Goal: Task Accomplishment & Management: Manage account settings

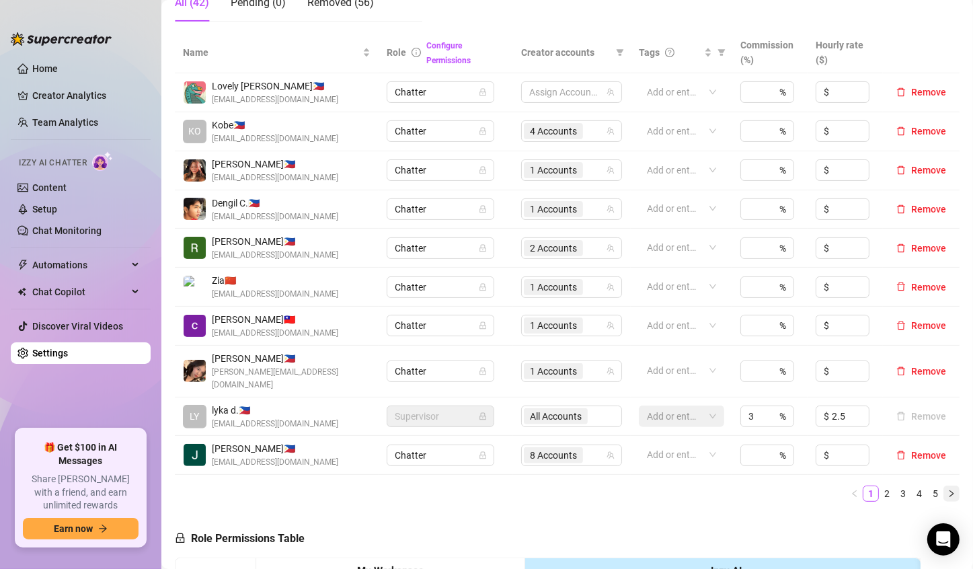
click at [945, 485] on button "button" at bounding box center [951, 493] width 16 height 16
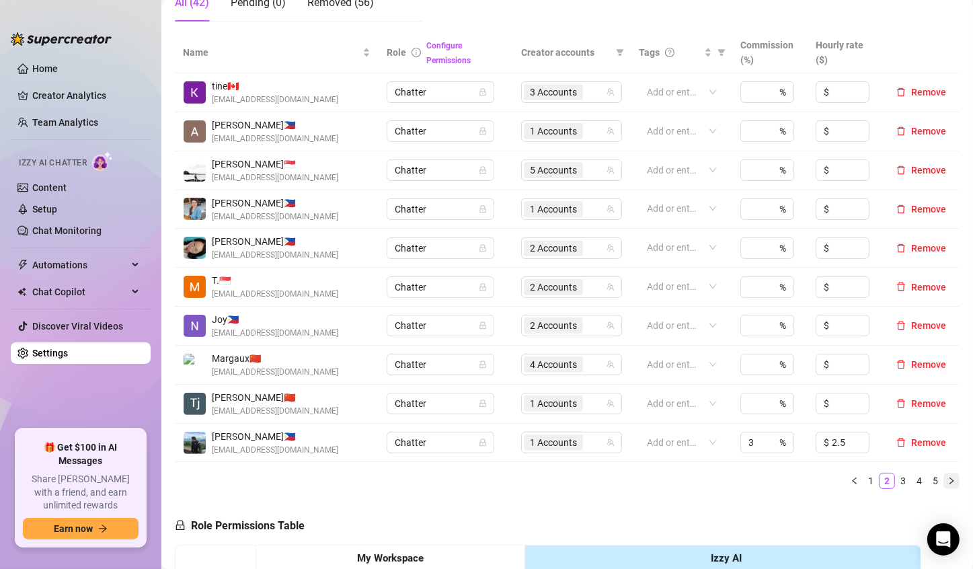
click at [947, 481] on icon "right" at bounding box center [951, 481] width 8 height 8
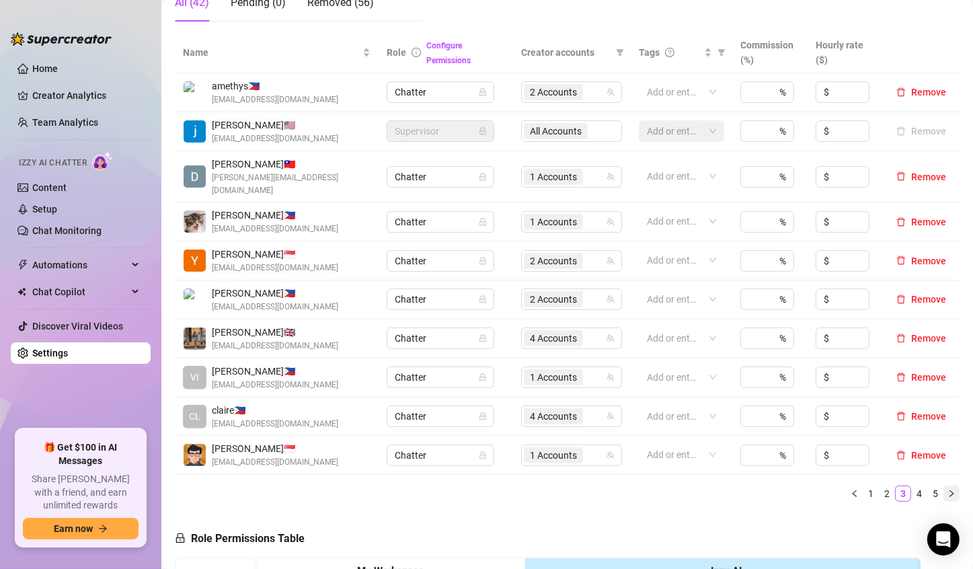
click at [947, 490] on icon "right" at bounding box center [951, 494] width 8 height 8
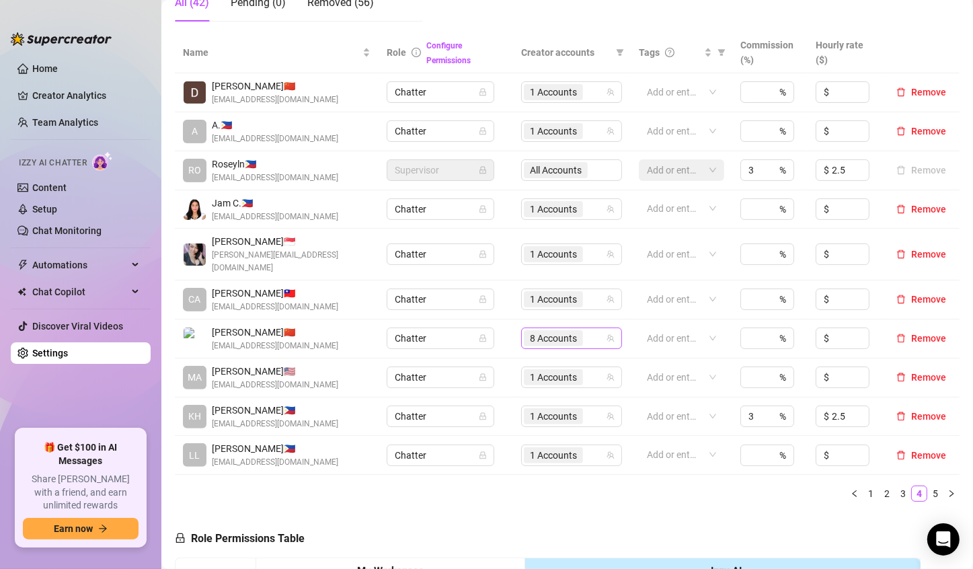
click at [592, 329] on div "8 Accounts" at bounding box center [564, 338] width 81 height 19
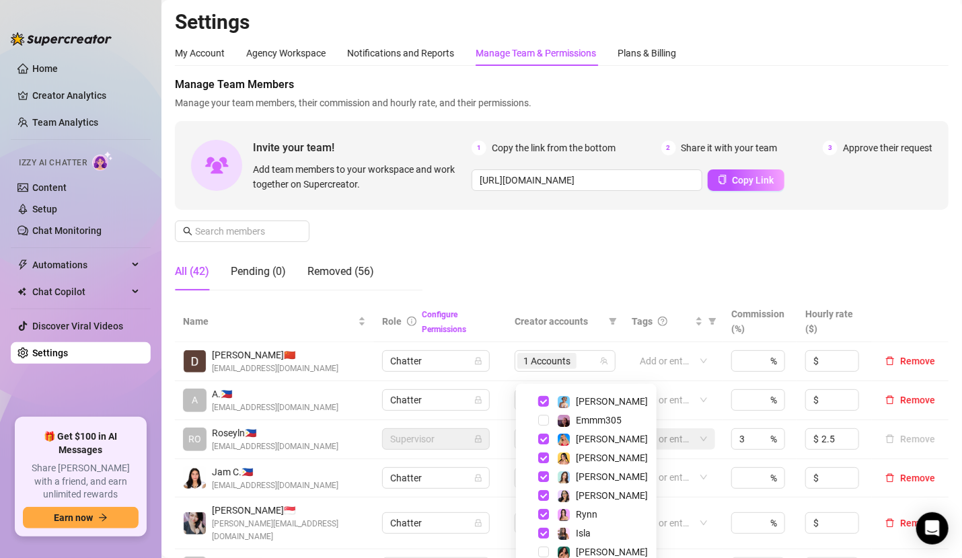
click at [631, 258] on div "Manage Team Members Manage your team members, their commission and hourly rate,…" at bounding box center [561, 189] width 773 height 225
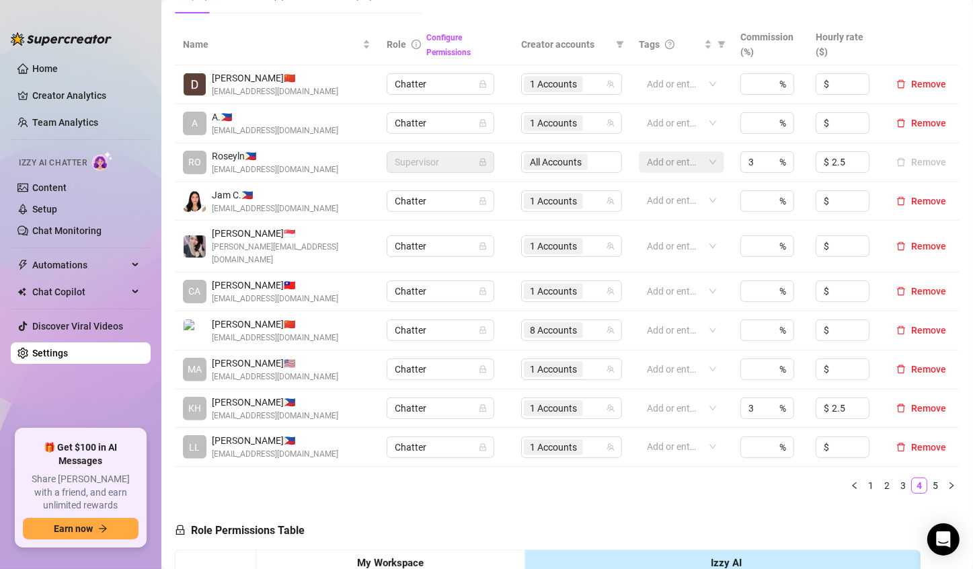
scroll to position [269, 0]
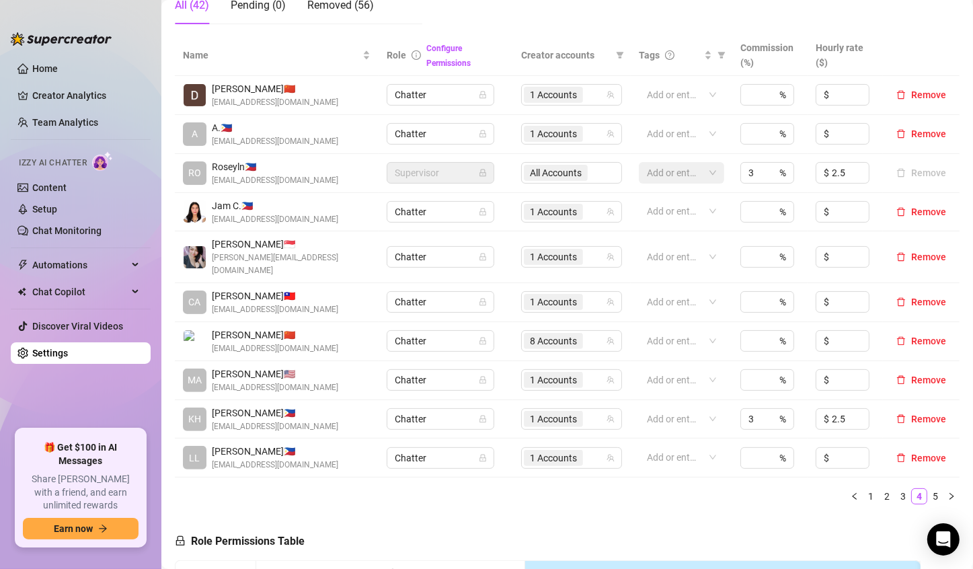
scroll to position [269, 0]
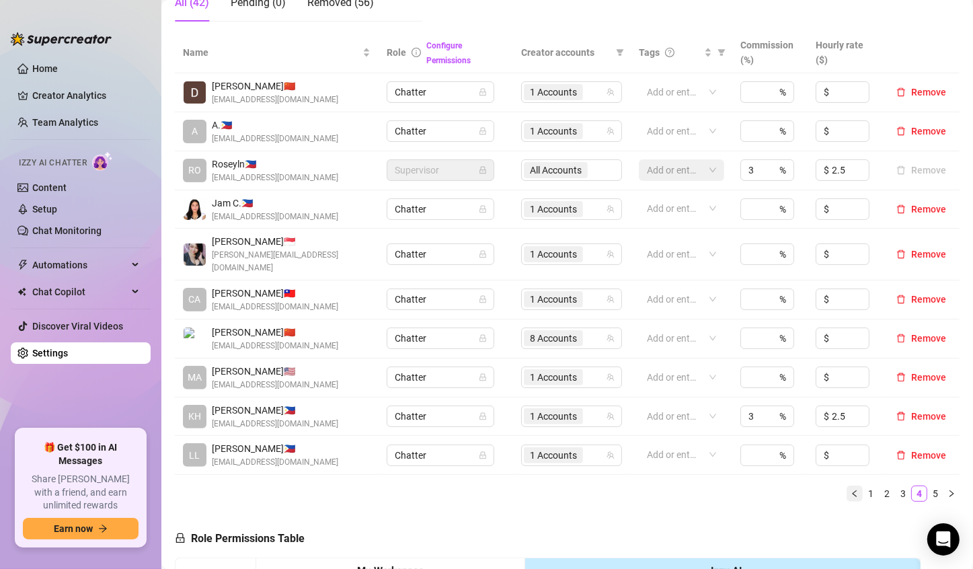
click at [848, 485] on button "button" at bounding box center [855, 493] width 16 height 16
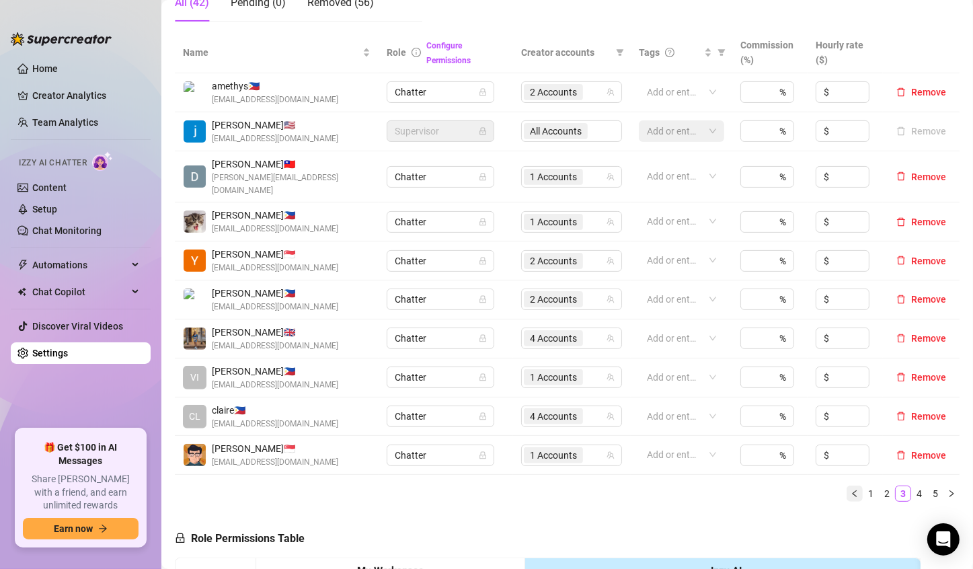
click at [851, 490] on icon "left" at bounding box center [855, 494] width 8 height 8
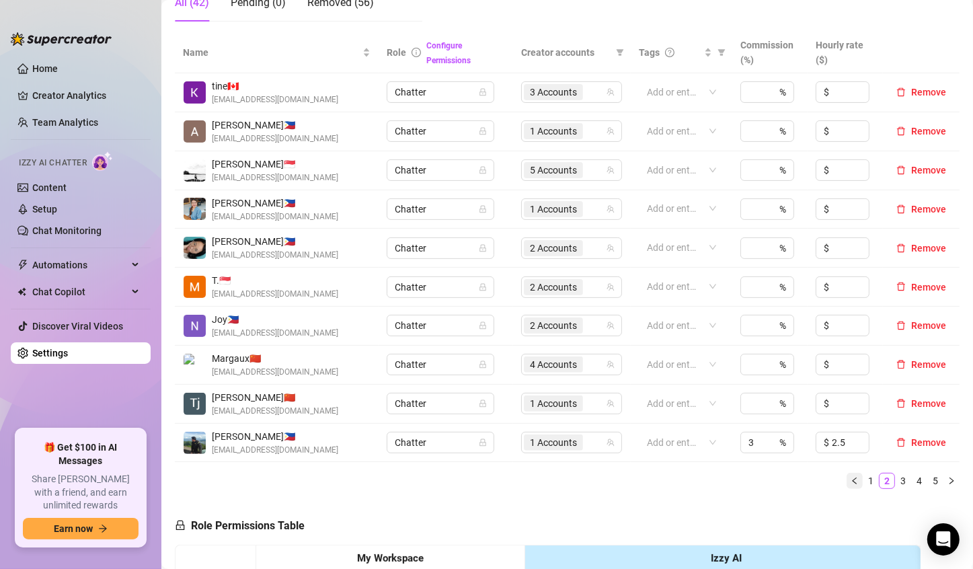
click at [851, 481] on icon "left" at bounding box center [855, 481] width 8 height 8
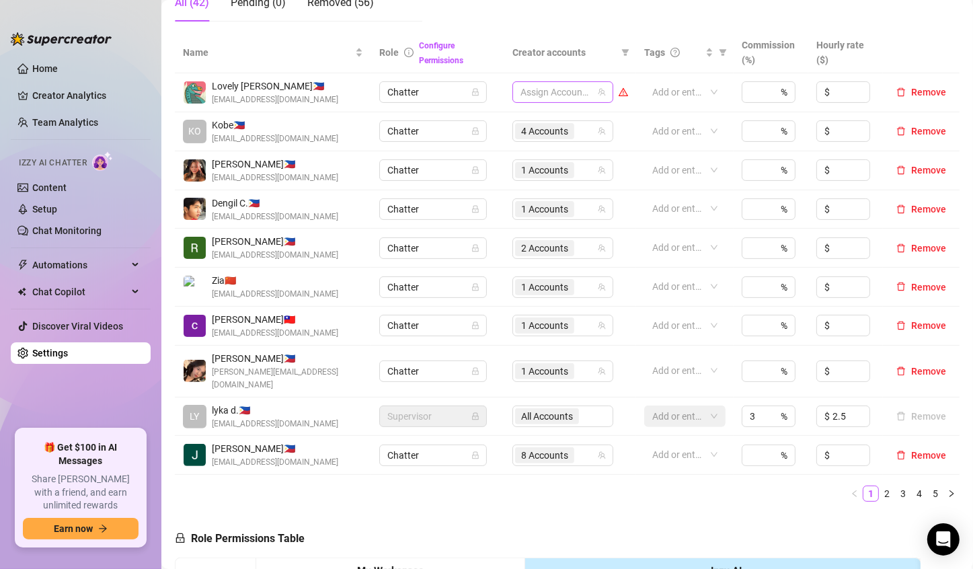
click at [518, 95] on div at bounding box center [555, 92] width 81 height 19
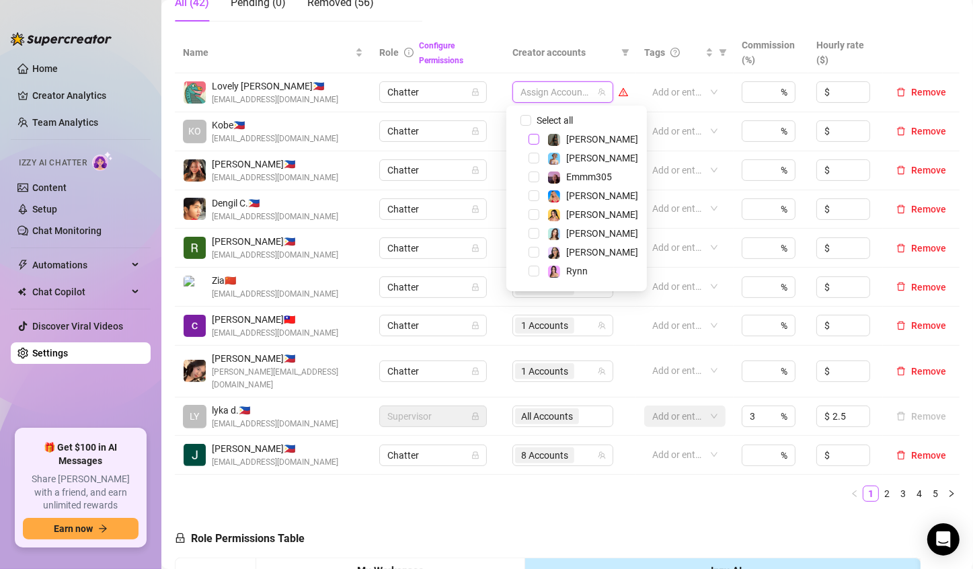
click at [535, 144] on span "Select tree node" at bounding box center [534, 139] width 11 height 11
click at [537, 157] on span "Select tree node" at bounding box center [534, 158] width 11 height 11
click at [532, 155] on span "Select tree node" at bounding box center [534, 158] width 11 height 11
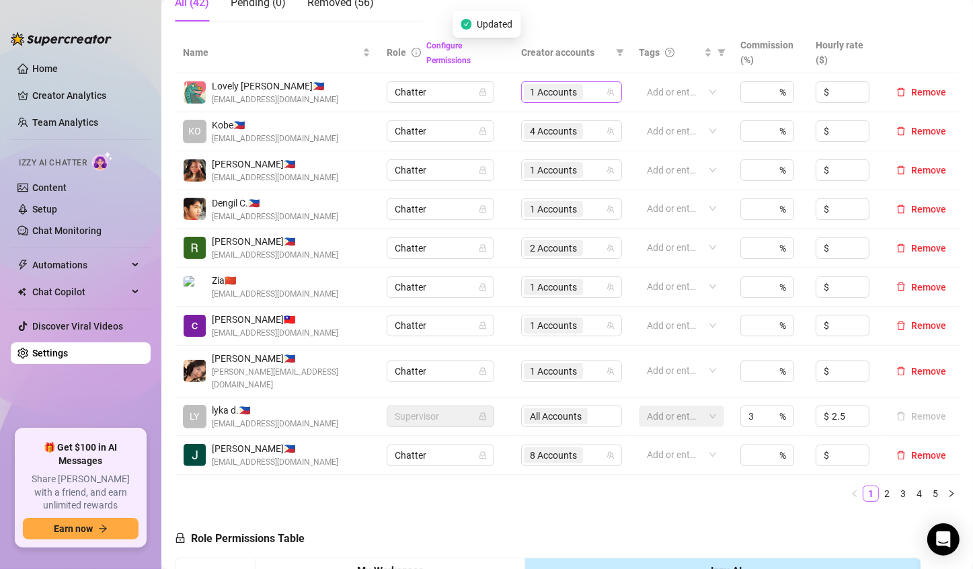
click at [547, 94] on span "1 Accounts" at bounding box center [553, 92] width 47 height 15
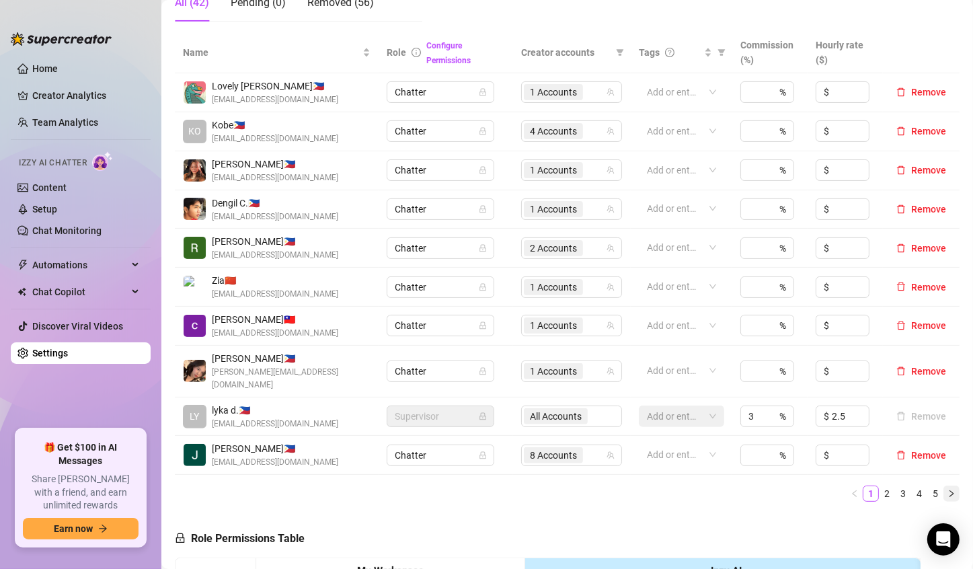
click at [947, 490] on icon "right" at bounding box center [951, 494] width 8 height 8
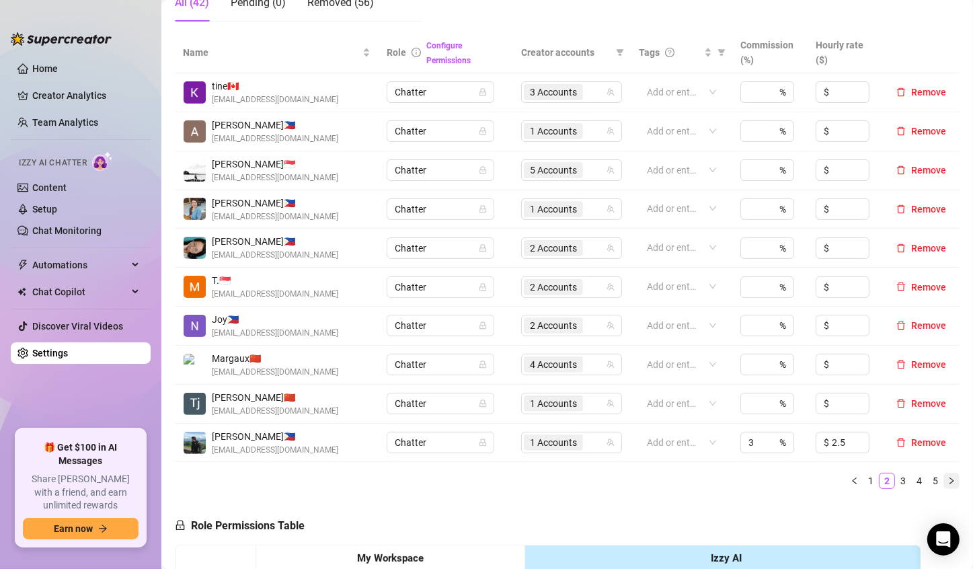
click at [947, 481] on icon "right" at bounding box center [951, 481] width 8 height 8
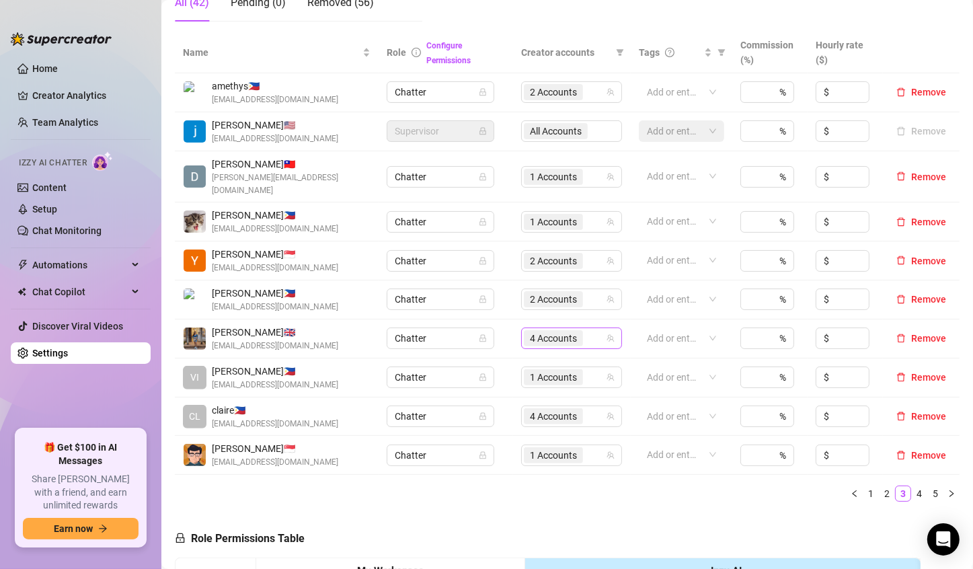
click at [540, 331] on span "4 Accounts" at bounding box center [553, 338] width 47 height 15
click at [711, 497] on div "Name Role Configure Permissions Creator accounts Tags Commission (%) Hourly rat…" at bounding box center [567, 272] width 785 height 480
click at [851, 490] on icon "left" at bounding box center [855, 494] width 8 height 8
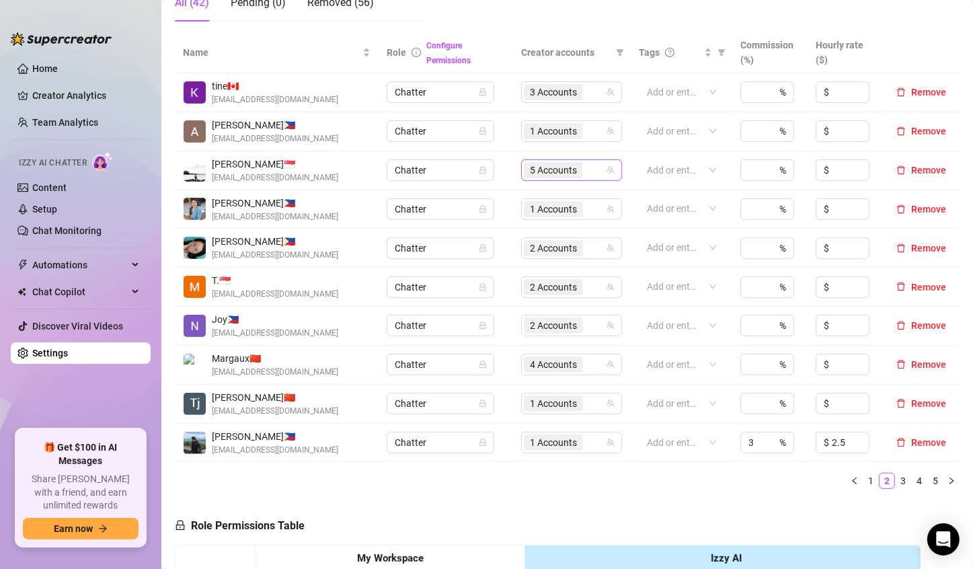
click at [540, 172] on span "5 Accounts" at bounding box center [553, 170] width 47 height 15
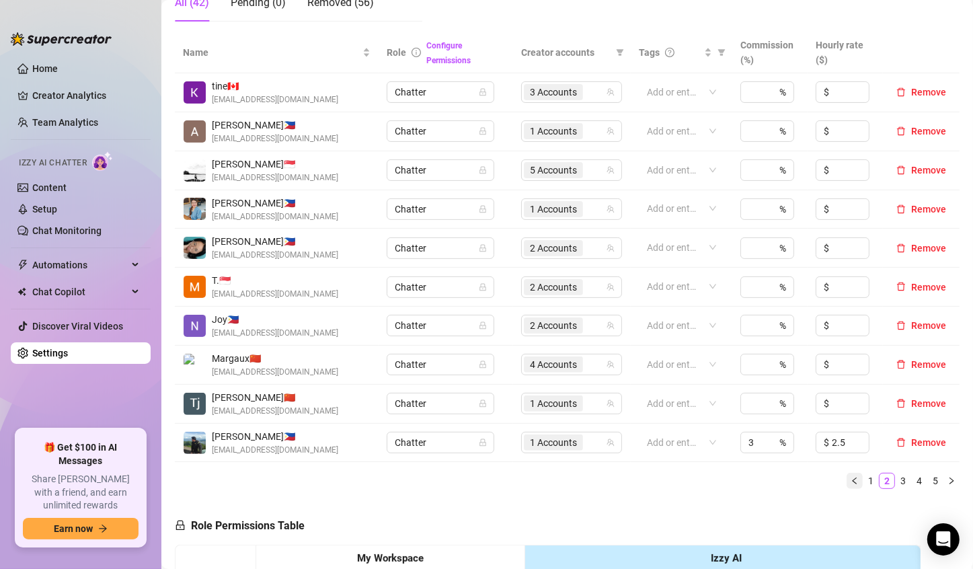
click at [847, 484] on button "button" at bounding box center [855, 481] width 16 height 16
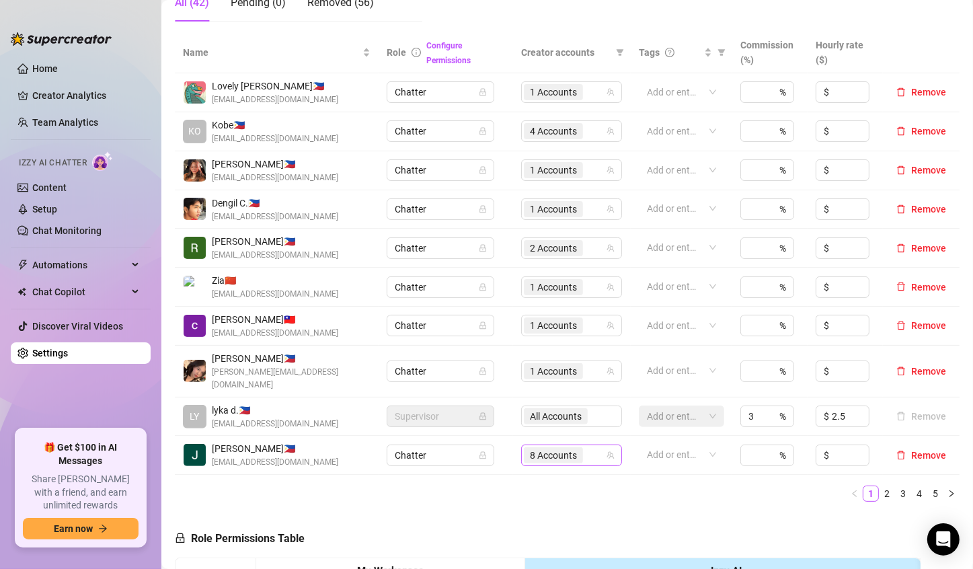
click at [531, 448] on span "8 Accounts" at bounding box center [553, 455] width 47 height 15
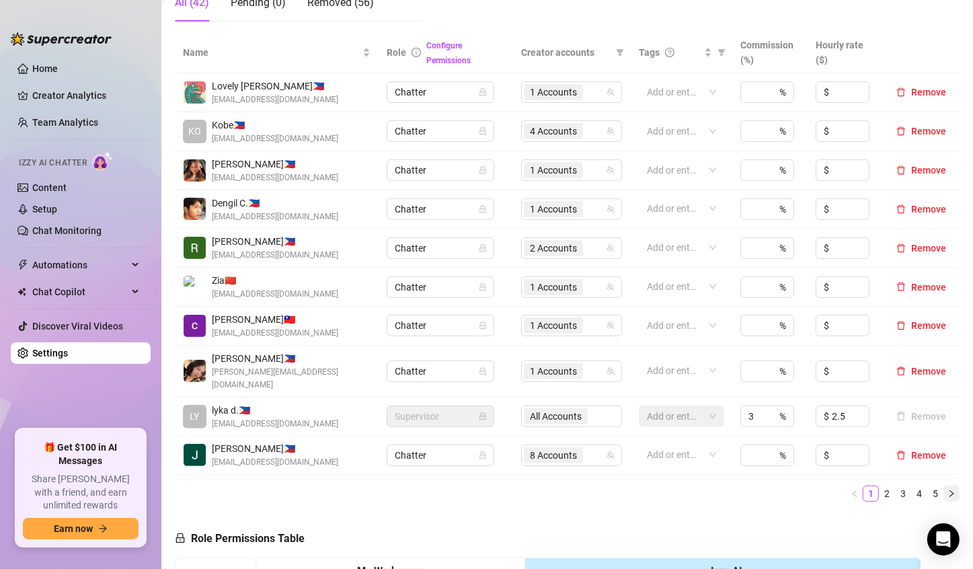
click at [947, 490] on icon "right" at bounding box center [951, 494] width 8 height 8
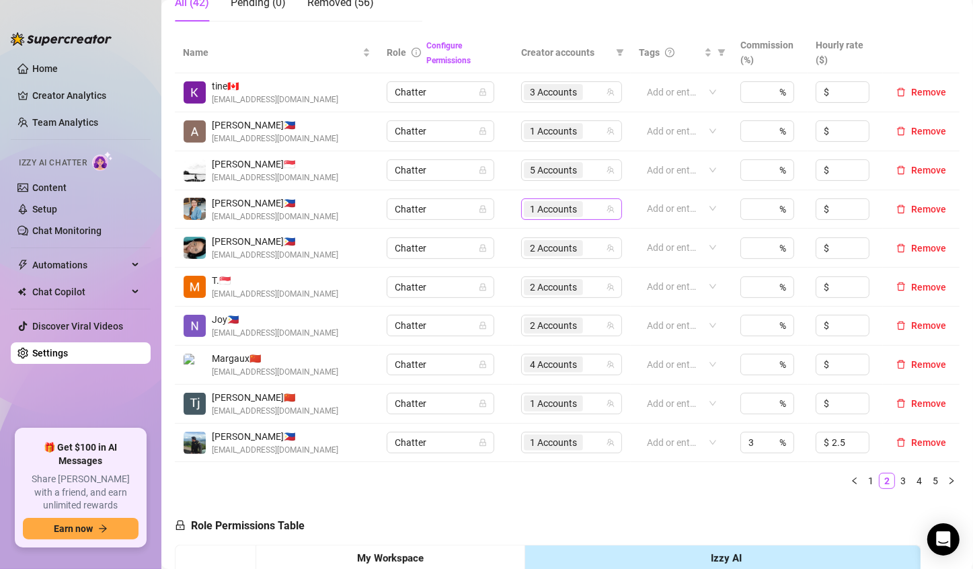
click at [521, 206] on div "1 Accounts" at bounding box center [571, 209] width 101 height 22
click at [540, 208] on span "1 Accounts" at bounding box center [553, 209] width 47 height 15
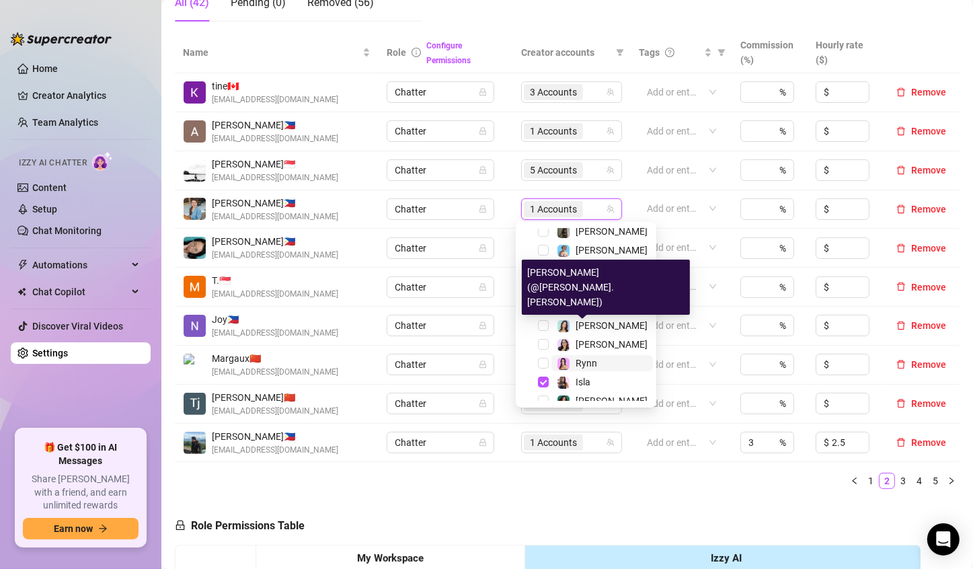
scroll to position [35, 0]
